Goal: Task Accomplishment & Management: Manage account settings

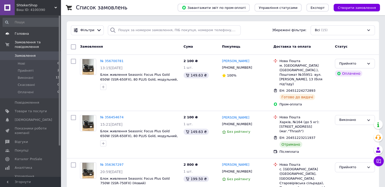
click at [34, 33] on span "Головна" at bounding box center [31, 33] width 32 height 5
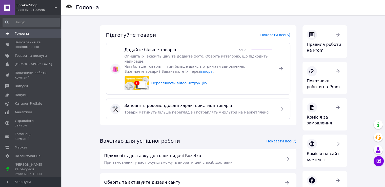
click at [33, 5] on span "ShtekerShop" at bounding box center [35, 5] width 38 height 5
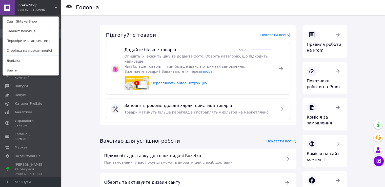
click at [74, 67] on div "Головна Підготуйте товари Показати все (6) Додайте більше товарів 15 / 1000 Опи…" at bounding box center [223, 149] width 323 height 269
click at [54, 132] on span at bounding box center [54, 136] width 14 height 9
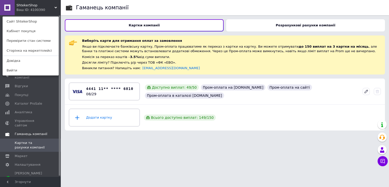
click at [298, 29] on div "Розрахункові рахунки компанії" at bounding box center [305, 25] width 159 height 12
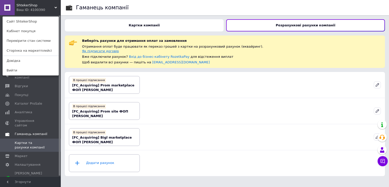
click at [108, 51] on link "Як підписати договір" at bounding box center [100, 51] width 37 height 4
click at [85, 159] on div "Додати рахунок" at bounding box center [104, 162] width 64 height 15
click at [93, 87] on b "[FC_Acquiring] Prom marketplace ФОП [PERSON_NAME]" at bounding box center [103, 87] width 62 height 8
click at [104, 85] on b "[FC_Acquiring] Prom marketplace ФОП [PERSON_NAME]" at bounding box center [103, 87] width 62 height 8
click at [378, 86] on icon at bounding box center [377, 84] width 5 height 5
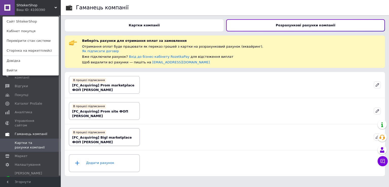
click at [88, 140] on b "[FC_Acquiring] Bigl marketplace ФОП [PERSON_NAME]" at bounding box center [101, 139] width 59 height 8
click at [116, 104] on div "В процесі підписання [FC_Acquiring] Prom site [PERSON_NAME]" at bounding box center [104, 110] width 64 height 15
click at [118, 78] on div "В процесі підписання [FC_Acquiring] Prom marketplace [PERSON_NAME]" at bounding box center [104, 84] width 64 height 15
drag, startPoint x: 202, startPoint y: 108, endPoint x: 199, endPoint y: 108, distance: 3.8
click at [202, 108] on div "В процесі підписання [FC_Acquiring] Prom site [PERSON_NAME]" at bounding box center [225, 111] width 316 height 22
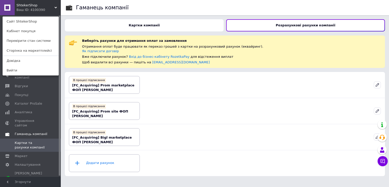
click at [237, 92] on div "В процесі підписання [FC_Acquiring] Prom marketplace [PERSON_NAME]" at bounding box center [225, 85] width 316 height 22
click at [209, 9] on div "Гаманець компанії" at bounding box center [229, 7] width 307 height 15
click at [18, 8] on div "Ваш ID: 4100390" at bounding box center [26, 10] width 21 height 5
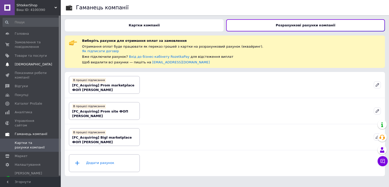
click at [29, 64] on span "[DEMOGRAPHIC_DATA]" at bounding box center [33, 64] width 37 height 5
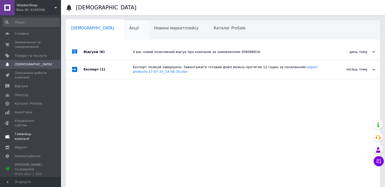
click at [129, 28] on span "Акції" at bounding box center [134, 28] width 10 height 5
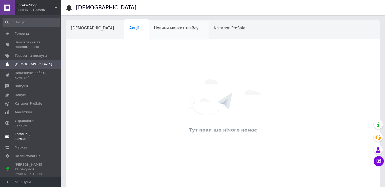
click at [154, 28] on span "Новини маркетплейсу" at bounding box center [176, 28] width 45 height 5
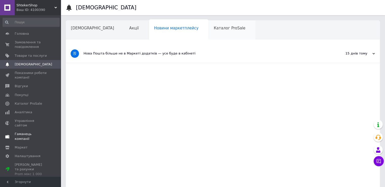
click at [214, 29] on span "Каталог ProSale" at bounding box center [230, 28] width 32 height 5
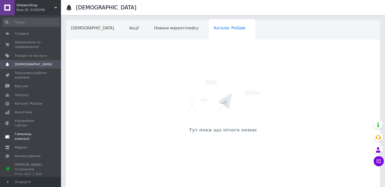
click at [111, 45] on span "Навчання та заходи" at bounding box center [91, 47] width 40 height 5
